Goal: Find contact information: Find contact information

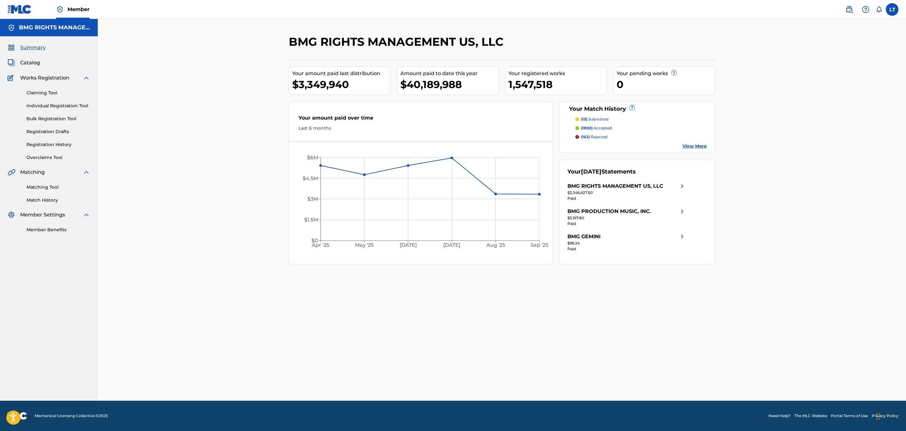
click at [850, 9] on img at bounding box center [850, 10] width 8 height 8
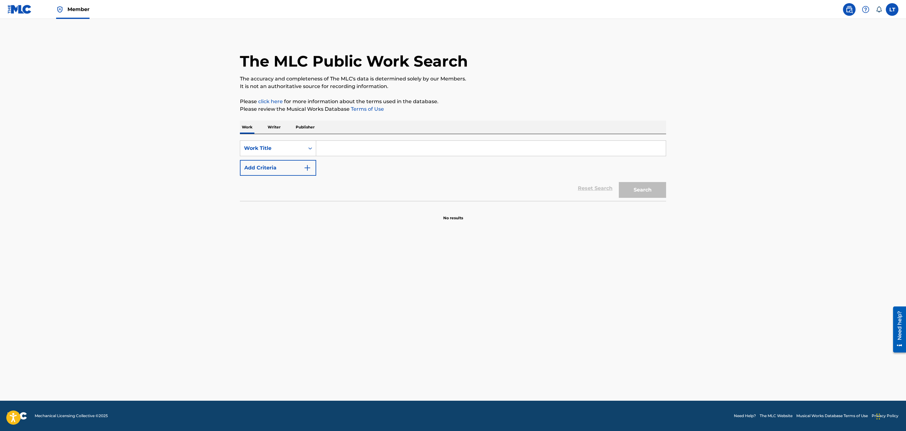
click at [343, 149] on input "Search Form" at bounding box center [491, 148] width 350 height 15
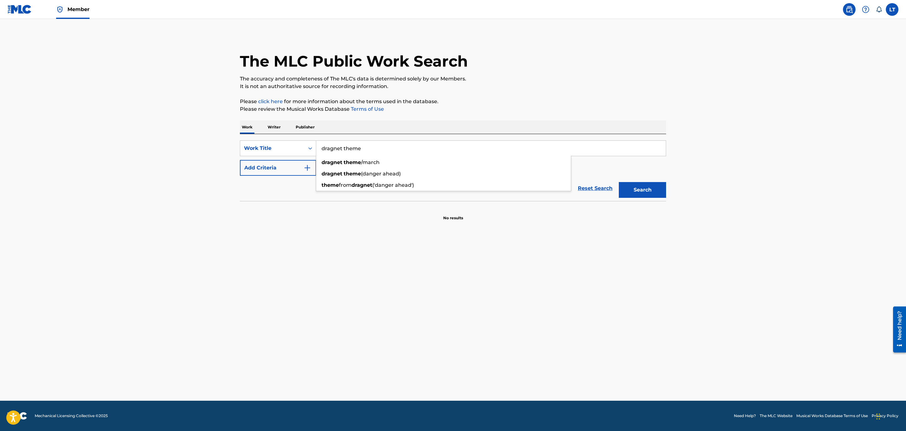
type input "dragnet theme"
click at [293, 170] on button "Add Criteria" at bounding box center [278, 168] width 76 height 16
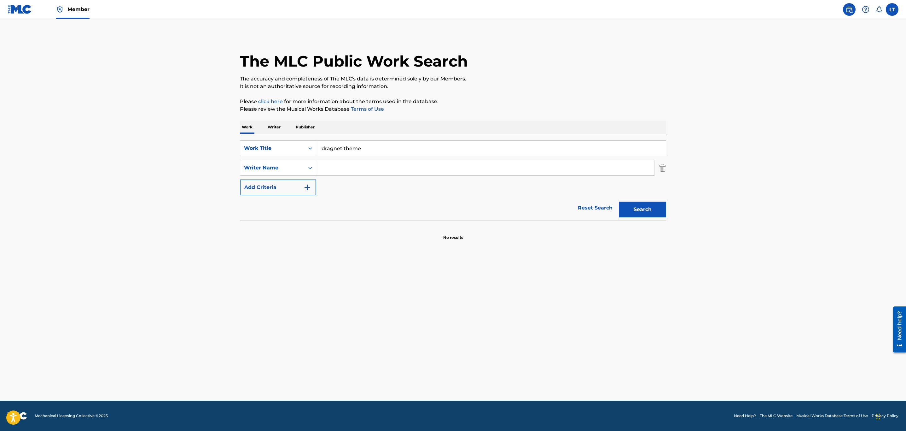
click at [360, 170] on input "Search Form" at bounding box center [485, 167] width 338 height 15
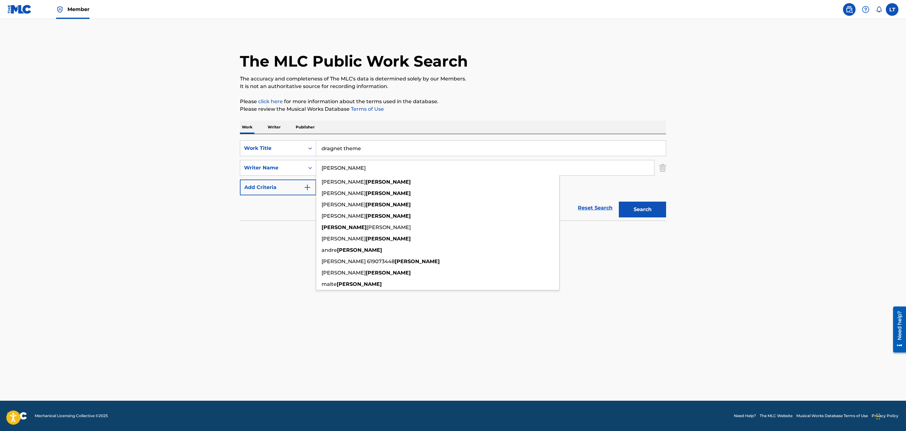
type input "[PERSON_NAME]"
click at [619, 202] on button "Search" at bounding box center [642, 210] width 47 height 16
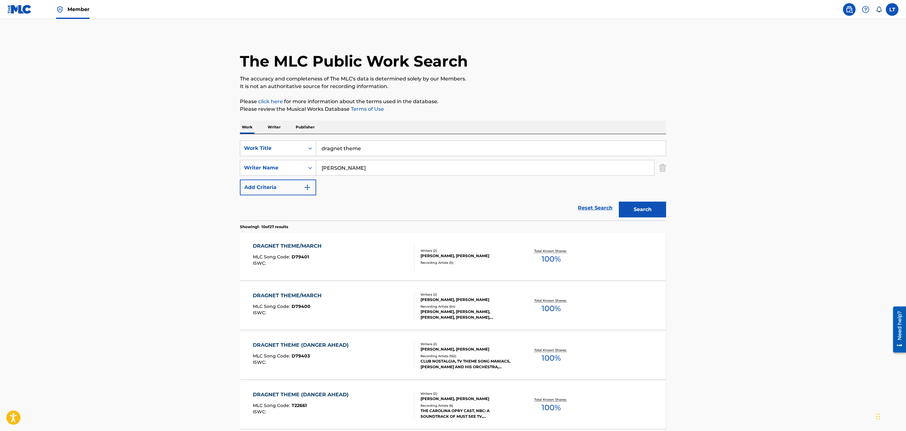
click at [497, 261] on div "Recording Artists ( 0 )" at bounding box center [468, 262] width 95 height 5
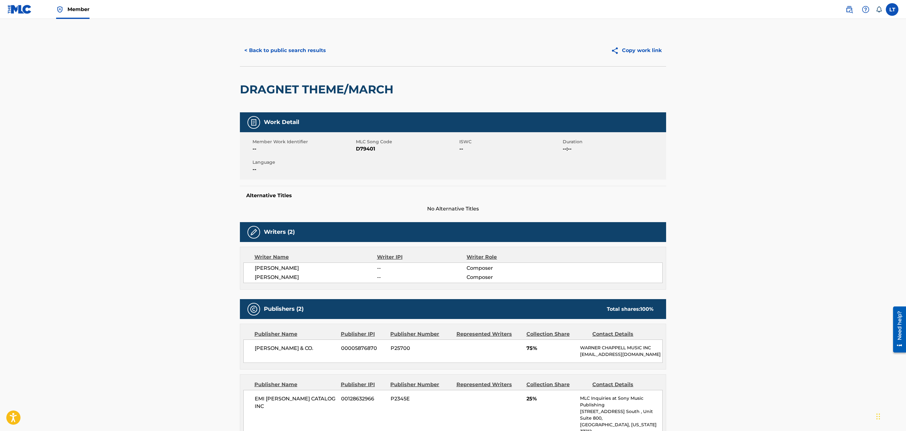
click at [278, 50] on button "< Back to public search results" at bounding box center [285, 51] width 91 height 16
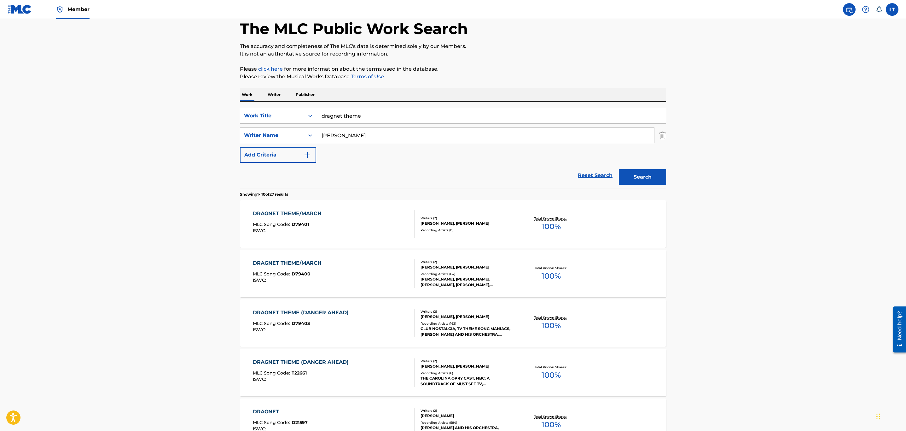
scroll to position [47, 0]
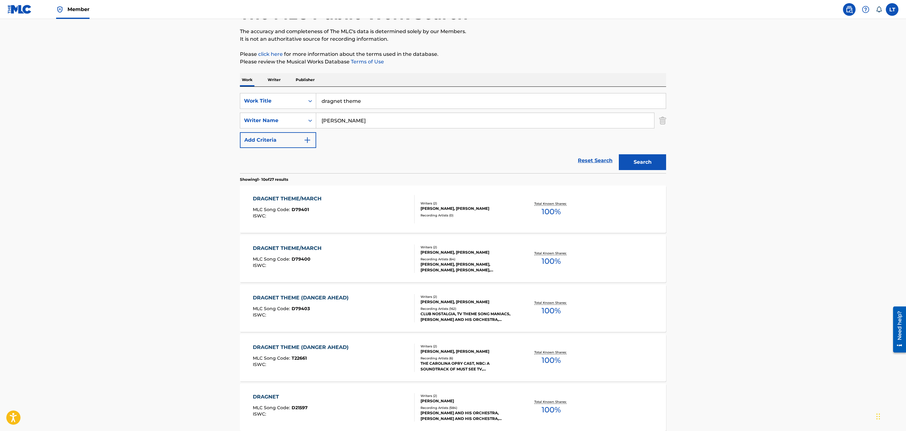
click at [519, 253] on div "Total Known Shares: 100 %" at bounding box center [551, 258] width 71 height 19
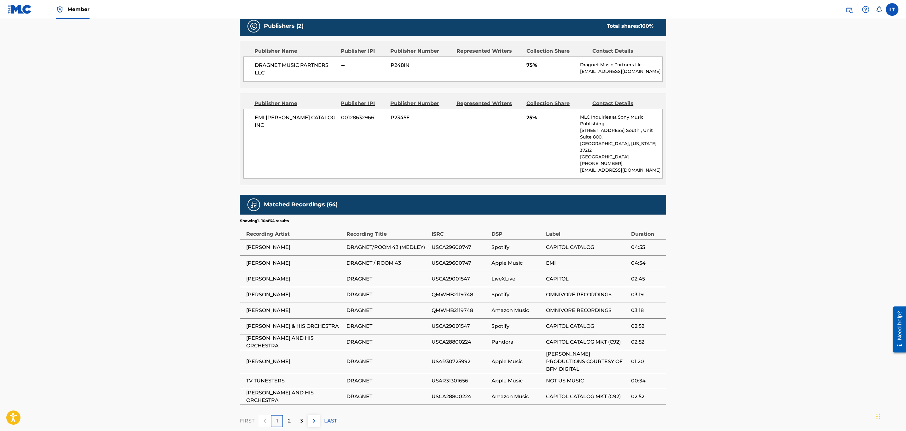
scroll to position [284, 0]
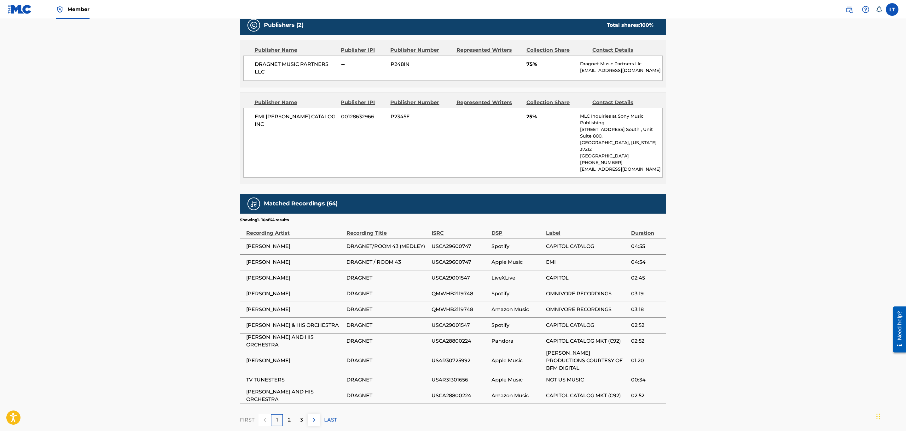
click at [302, 416] on p "3" at bounding box center [301, 420] width 3 height 8
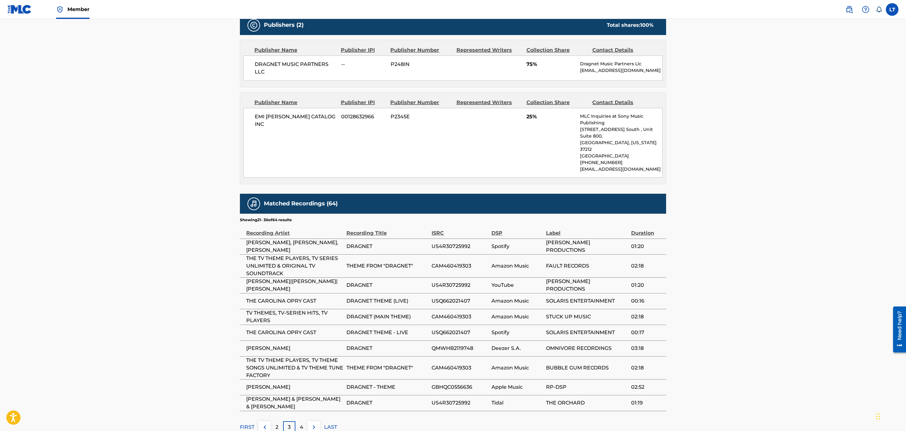
click at [307, 421] on div "4" at bounding box center [302, 427] width 12 height 12
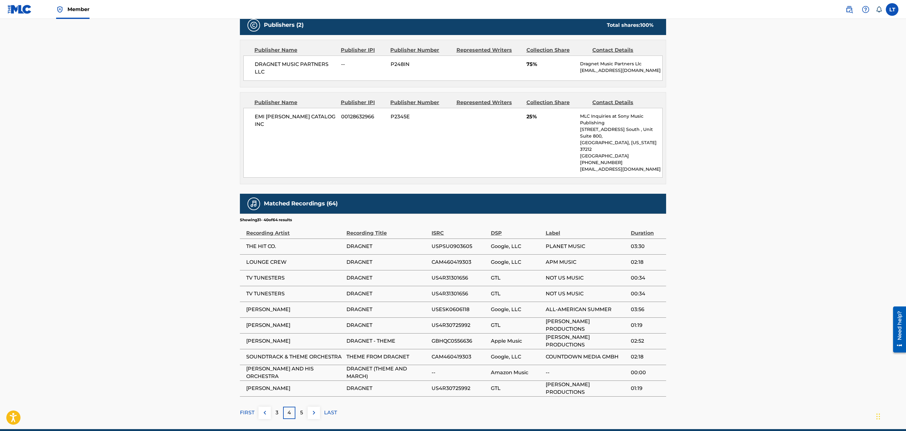
click at [297, 407] on div "5" at bounding box center [302, 413] width 12 height 12
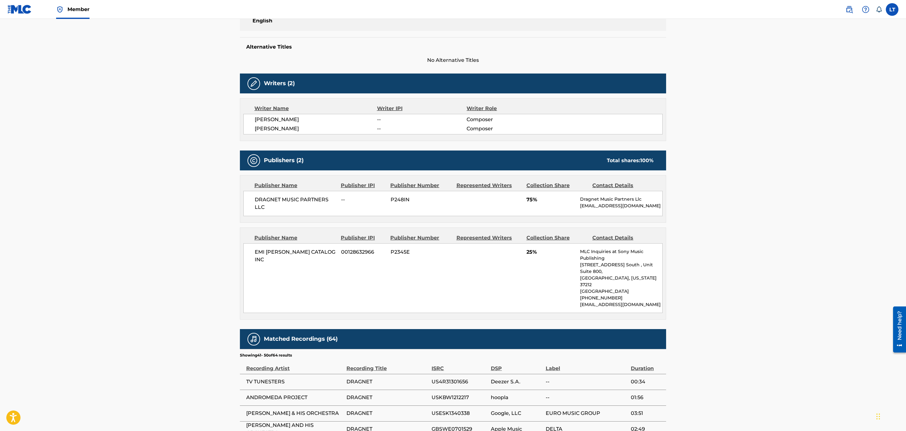
scroll to position [159, 0]
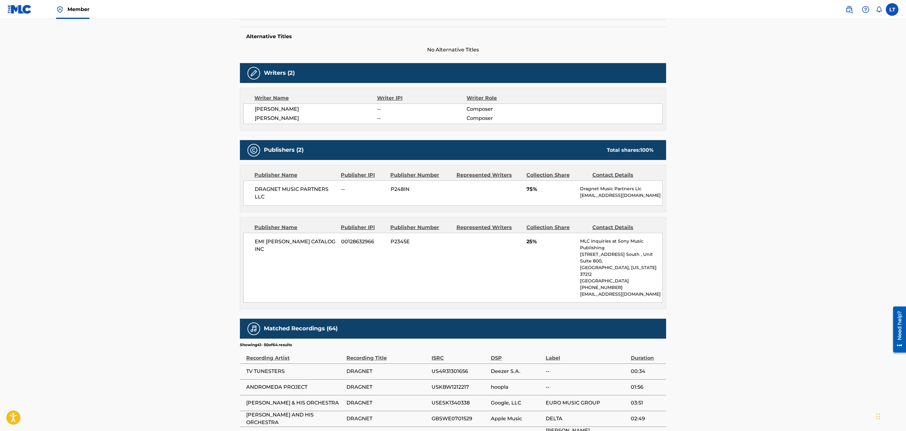
drag, startPoint x: 663, startPoint y: 197, endPoint x: 579, endPoint y: 187, distance: 84.7
click at [579, 187] on div "Publisher Name Publisher IPI Publisher Number Represented Writers Collection Sh…" at bounding box center [453, 188] width 426 height 47
copy div "Dragnet Music Partners Llc [EMAIL_ADDRESS][DOMAIN_NAME]"
click at [640, 291] on p "[EMAIL_ADDRESS][DOMAIN_NAME]" at bounding box center [621, 294] width 82 height 7
drag, startPoint x: 638, startPoint y: 283, endPoint x: 573, endPoint y: 266, distance: 67.5
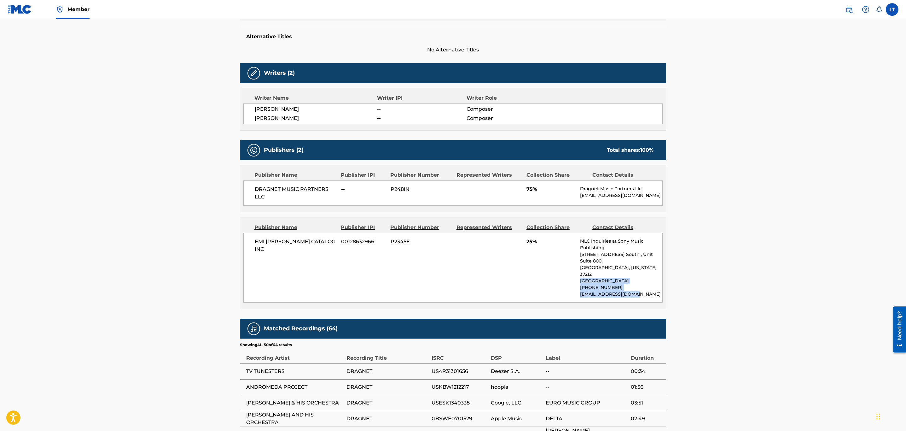
click at [573, 266] on div "[PERSON_NAME] CATALOG INC 00128632966 P2345E 25% MLC Inquiries at Sony Music Pu…" at bounding box center [452, 268] width 419 height 70
drag, startPoint x: 573, startPoint y: 266, endPoint x: 582, endPoint y: 256, distance: 13.2
click at [574, 265] on div "[PERSON_NAME] CATALOG INC 00128632966 P2345E 25% MLC Inquiries at Sony Music Pu…" at bounding box center [452, 268] width 419 height 70
click at [582, 248] on p "MLC Inquiries at Sony Music Publishing" at bounding box center [621, 244] width 82 height 13
drag, startPoint x: 580, startPoint y: 244, endPoint x: 640, endPoint y: 282, distance: 70.7
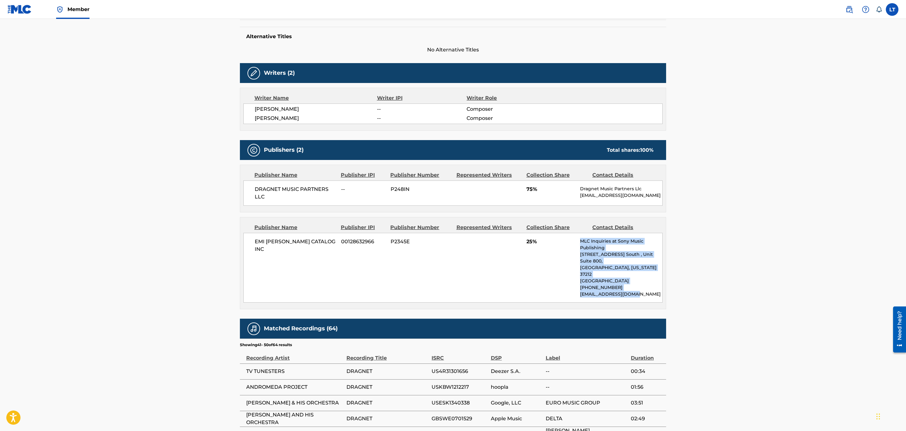
click at [640, 282] on div "MLC Inquiries at Sony Music Publishing [STREET_ADDRESS] [GEOGRAPHIC_DATA][US_ST…" at bounding box center [621, 268] width 82 height 60
